Goal: Task Accomplishment & Management: Manage account settings

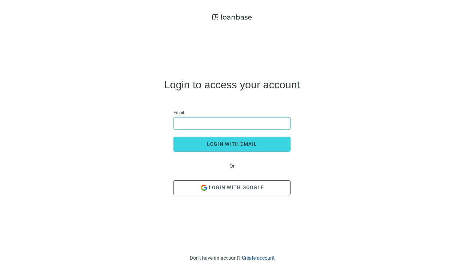
type input "**********"
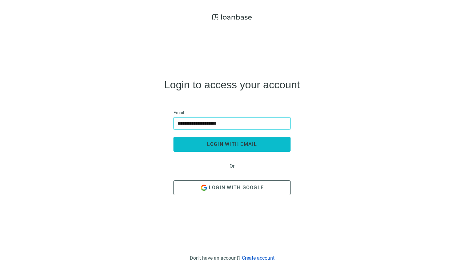
click at [222, 140] on button "login with email" at bounding box center [231, 144] width 117 height 15
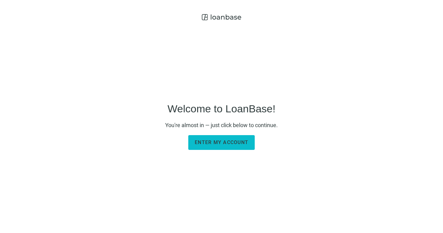
click at [212, 137] on button "Enter my account" at bounding box center [221, 142] width 66 height 15
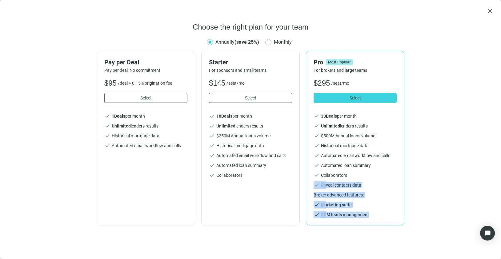
drag, startPoint x: 312, startPoint y: 185, endPoint x: 367, endPoint y: 222, distance: 66.3
click at [367, 222] on div "Pro Most Popular For brokers and large teams $ 295 /seat/mo Select check 30 Dea…" at bounding box center [355, 138] width 99 height 175
click at [148, 96] on span "Select" at bounding box center [145, 97] width 11 height 5
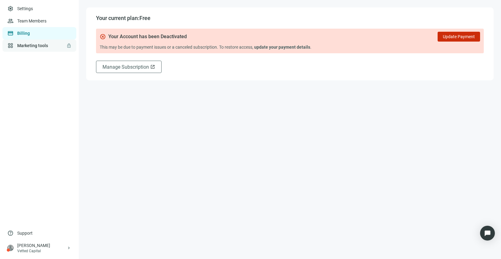
click at [39, 48] on link "Marketing tools lock" at bounding box center [32, 45] width 31 height 5
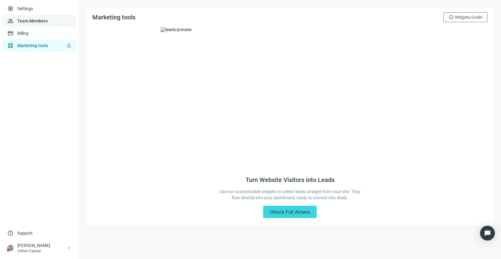
click at [40, 21] on link "Team Members" at bounding box center [32, 20] width 30 height 5
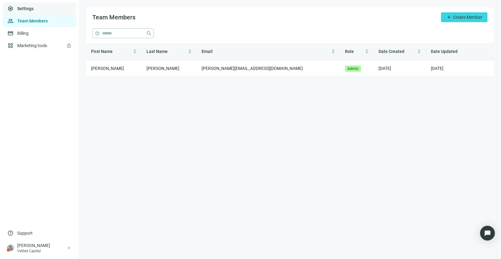
click at [34, 10] on link "Settings" at bounding box center [25, 8] width 16 height 5
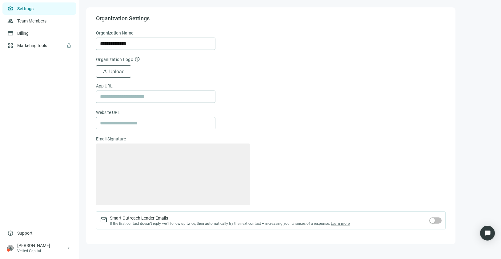
type textarea "**********"
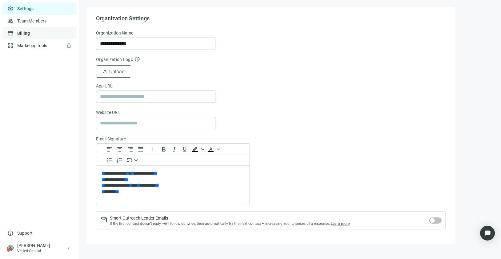
click at [30, 34] on link "Billing" at bounding box center [23, 33] width 13 height 5
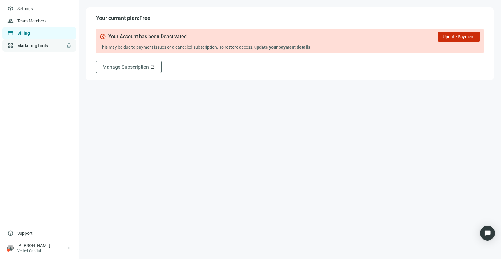
click at [33, 44] on link "Marketing tools lock" at bounding box center [32, 45] width 31 height 5
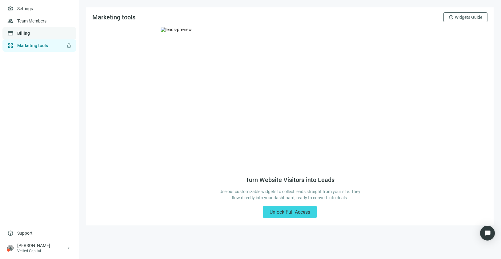
click at [30, 34] on link "Billing" at bounding box center [23, 33] width 13 height 5
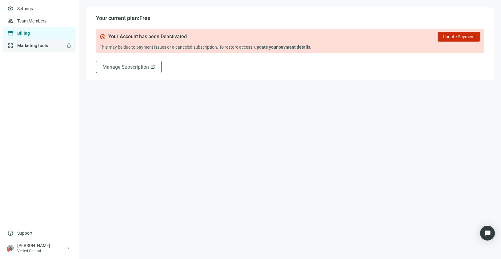
click at [44, 43] on link "Marketing tools lock" at bounding box center [32, 45] width 31 height 5
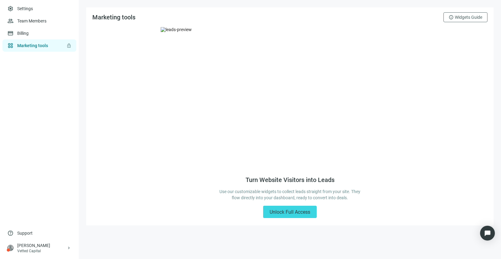
click at [460, 10] on div "Marketing tools info Widgets Guide" at bounding box center [290, 17] width 408 height 20
click at [457, 18] on span "Widgets Guide" at bounding box center [468, 17] width 27 height 5
click at [54, 248] on div "[PERSON_NAME]" at bounding box center [41, 245] width 49 height 6
click at [23, 10] on link "Settings" at bounding box center [25, 8] width 16 height 5
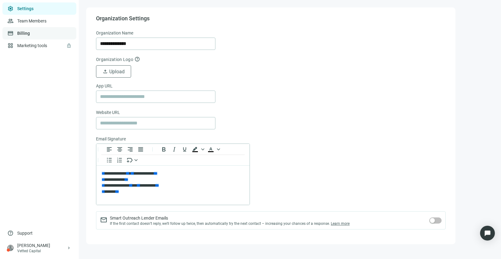
click at [23, 31] on link "Billing" at bounding box center [23, 33] width 13 height 5
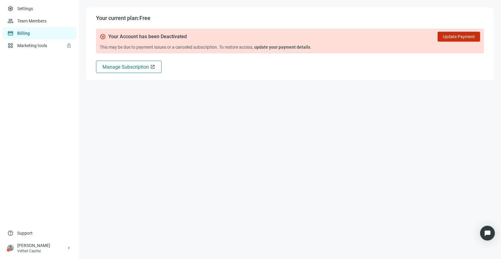
click at [113, 70] on span "Manage Subscription" at bounding box center [126, 67] width 46 height 6
